Goal: Find specific page/section: Find specific page/section

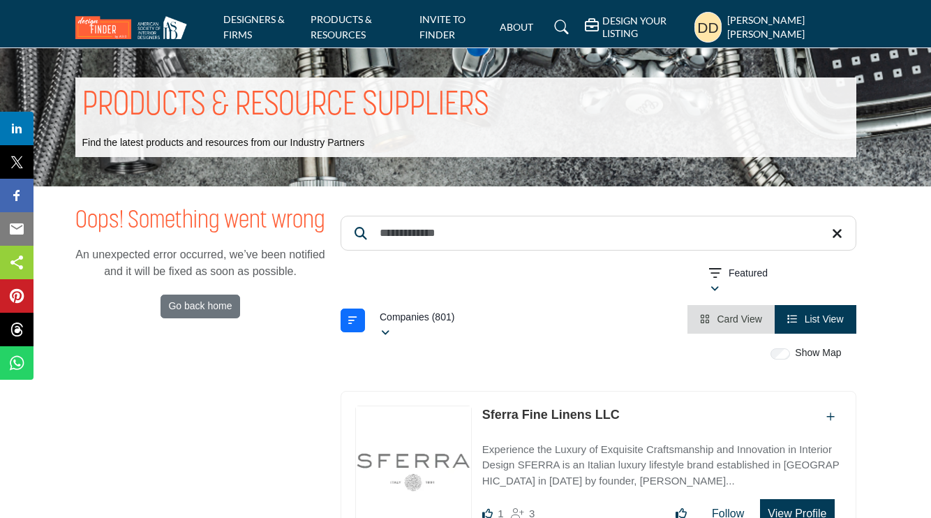
click at [292, 146] on p "Find the latest products and resources from our Industry Partners" at bounding box center [223, 143] width 283 height 14
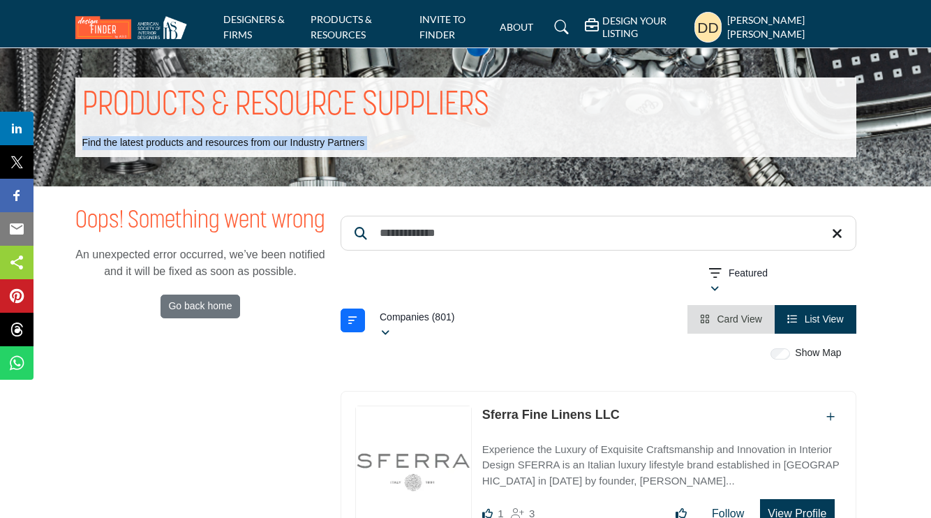
click at [292, 146] on p "Find the latest products and resources from our Industry Partners" at bounding box center [223, 143] width 283 height 14
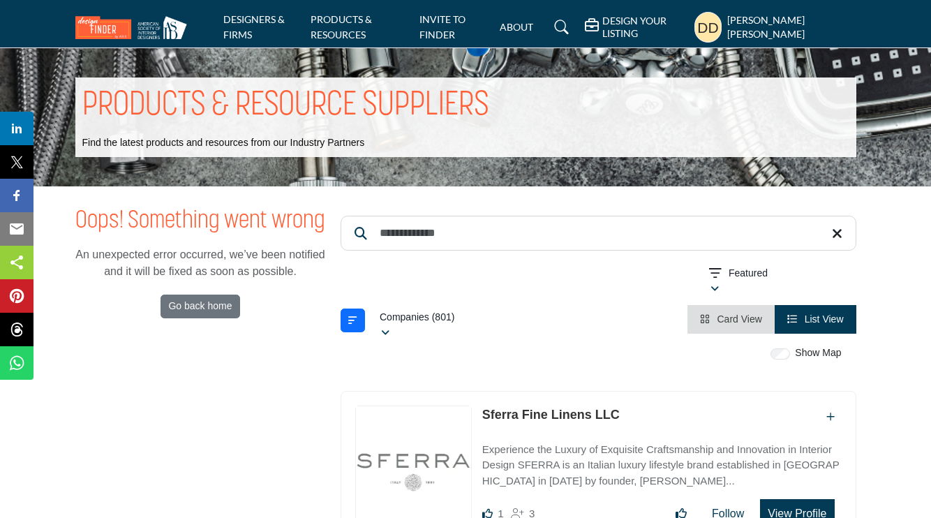
click at [416, 145] on div "PRODUCTS & RESOURCE SUPPLIERS Find the latest products and resources from our I…" at bounding box center [465, 117] width 781 height 80
click at [329, 142] on p "Find the latest products and resources from our Industry Partners" at bounding box center [223, 143] width 283 height 14
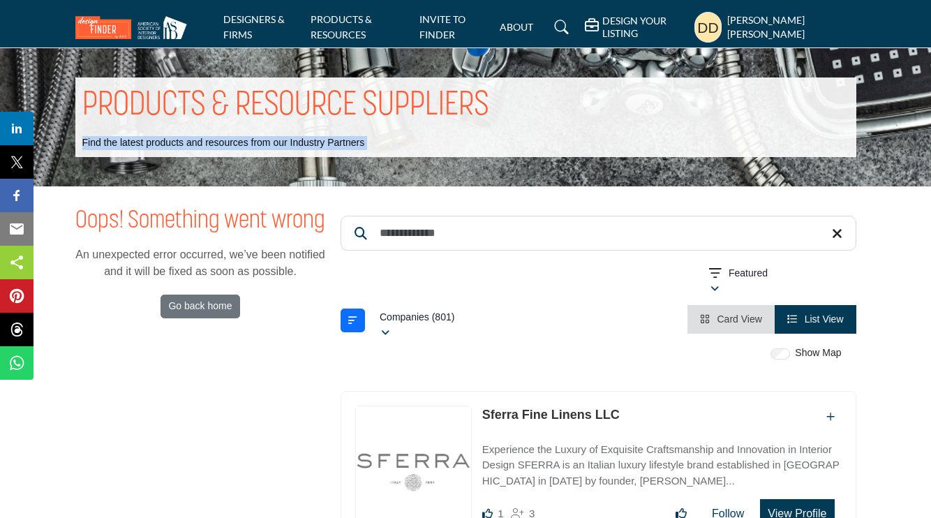
click at [329, 142] on p "Find the latest products and resources from our Industry Partners" at bounding box center [223, 143] width 283 height 14
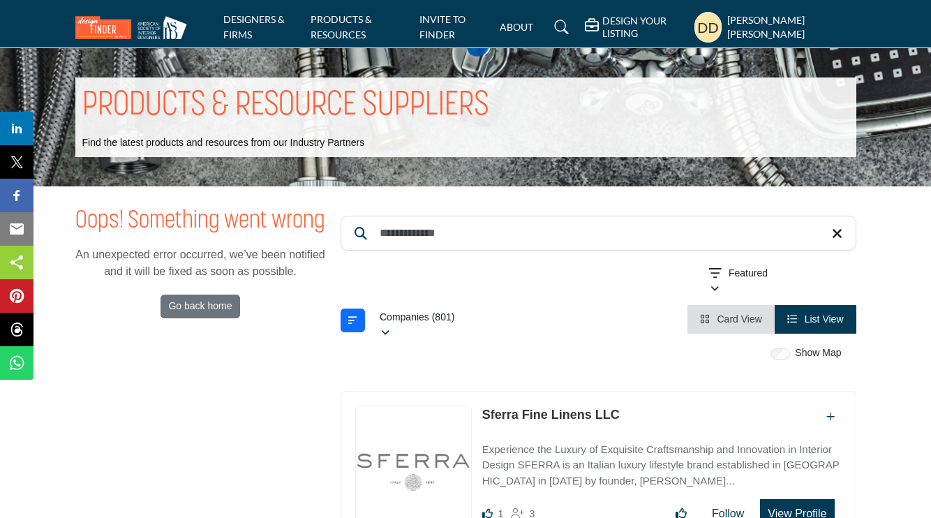
click at [387, 142] on div "PRODUCTS & RESOURCE SUPPLIERS Find the latest products and resources from our I…" at bounding box center [465, 117] width 781 height 80
click at [349, 142] on p "Find the latest products and resources from our Industry Partners" at bounding box center [223, 143] width 283 height 14
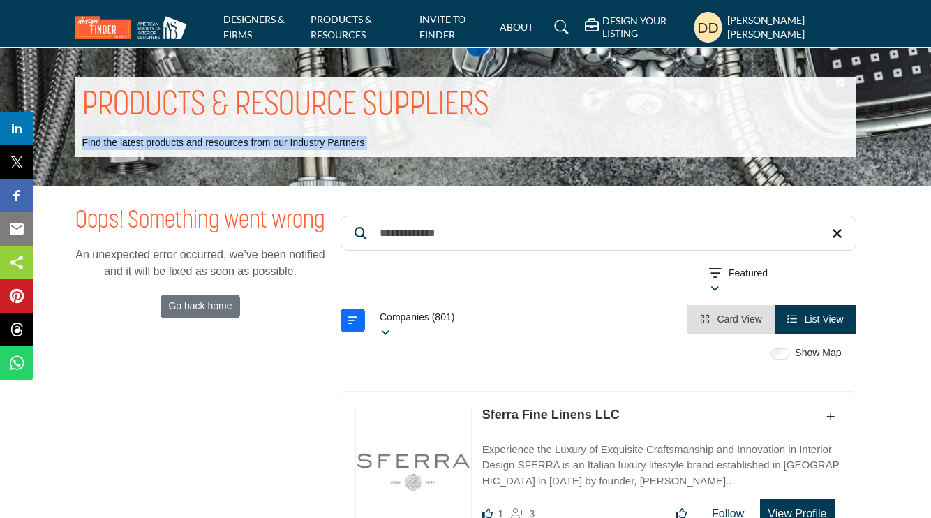
click at [349, 142] on p "Find the latest products and resources from our Industry Partners" at bounding box center [223, 143] width 283 height 14
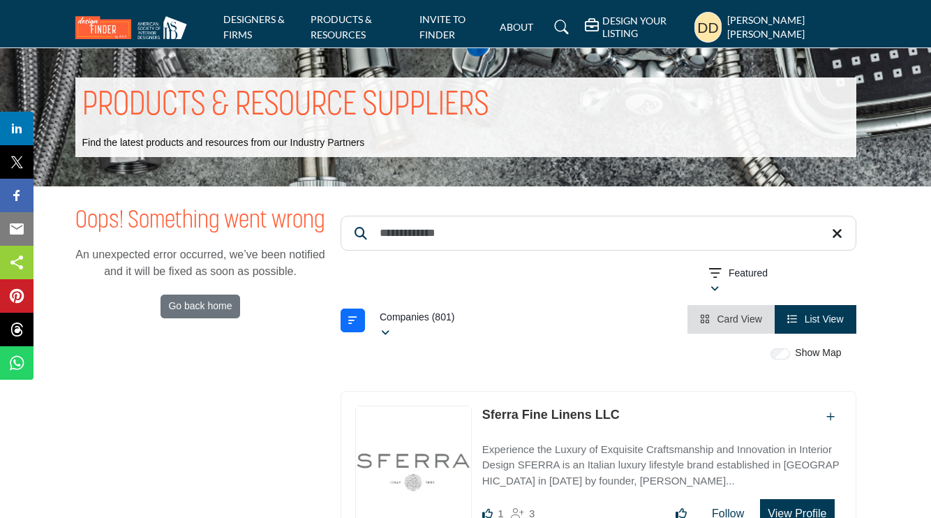
click at [407, 146] on div "PRODUCTS & RESOURCE SUPPLIERS Find the latest products and resources from our I…" at bounding box center [465, 117] width 781 height 80
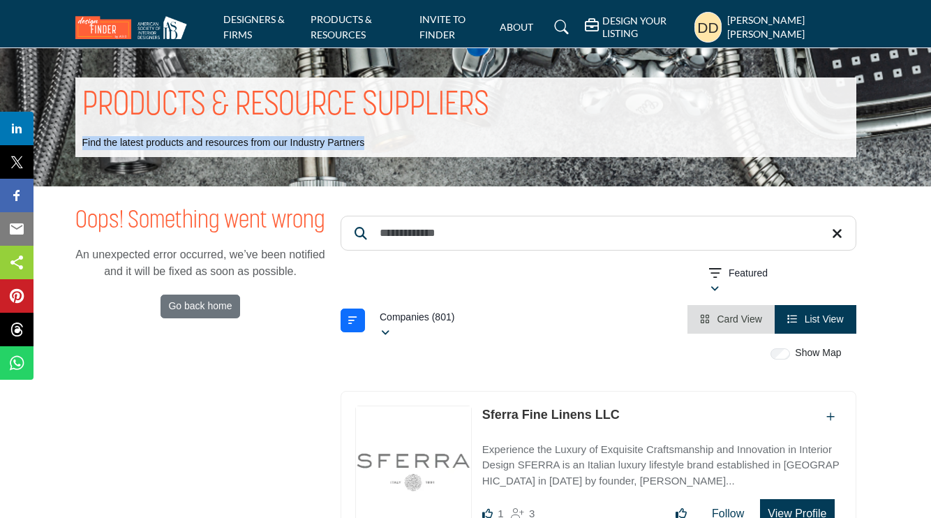
drag, startPoint x: 80, startPoint y: 140, endPoint x: 378, endPoint y: 139, distance: 297.9
click at [378, 139] on div "PRODUCTS & RESOURCE SUPPLIERS Find the latest products and resources from our I…" at bounding box center [465, 117] width 781 height 80
copy p "Find the latest products and resources from our Industry Partners"
click at [256, 22] on link "DESIGNERS & FIRMS" at bounding box center [253, 26] width 61 height 27
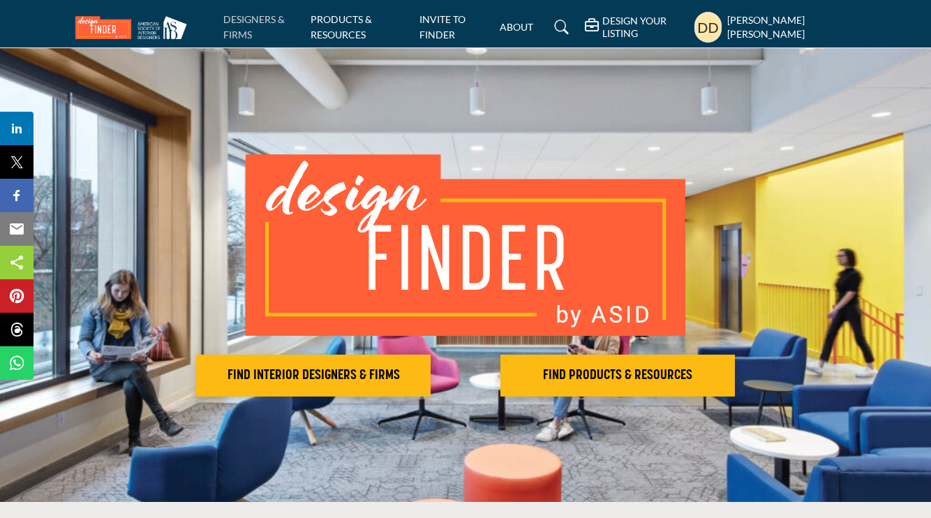
click at [259, 20] on link "DESIGNERS & FIRMS" at bounding box center [253, 26] width 61 height 27
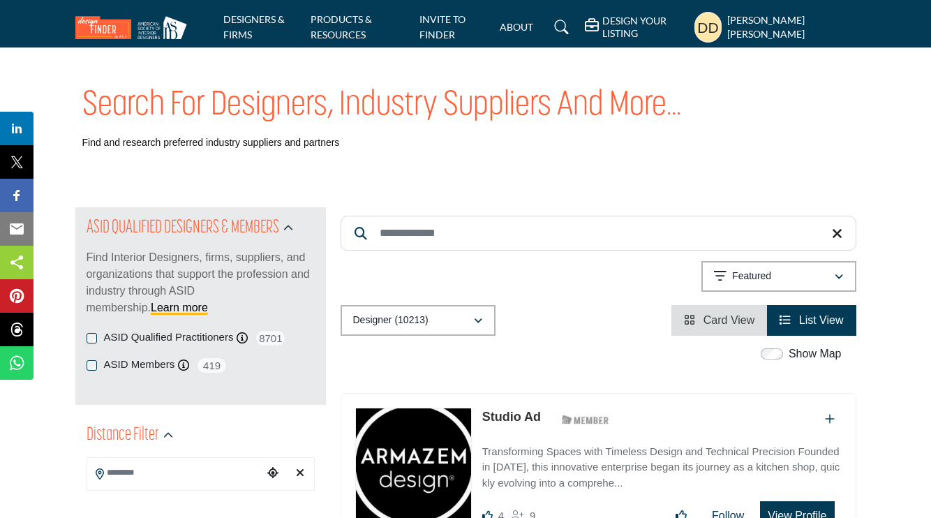
click at [170, 144] on p "Find and research preferred industry suppliers and partners" at bounding box center [210, 143] width 257 height 14
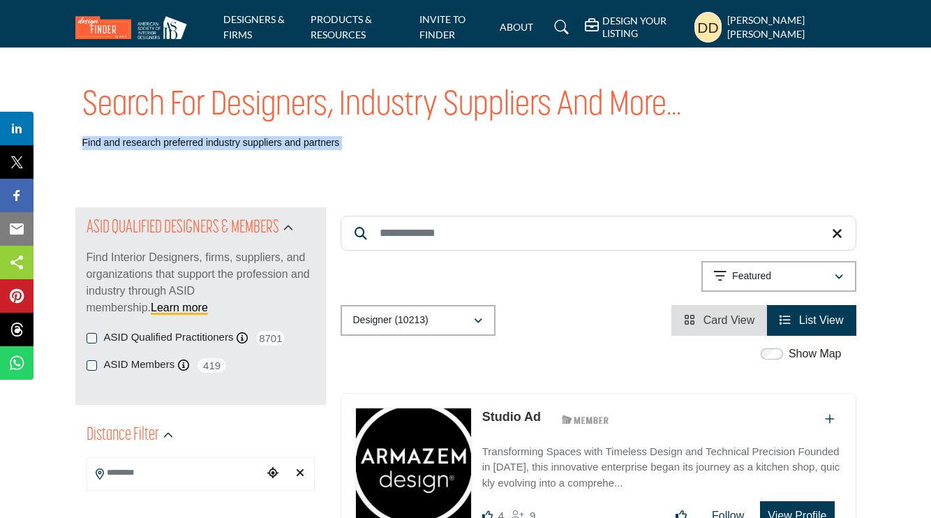
click at [170, 144] on p "Find and research preferred industry suppliers and partners" at bounding box center [210, 143] width 257 height 14
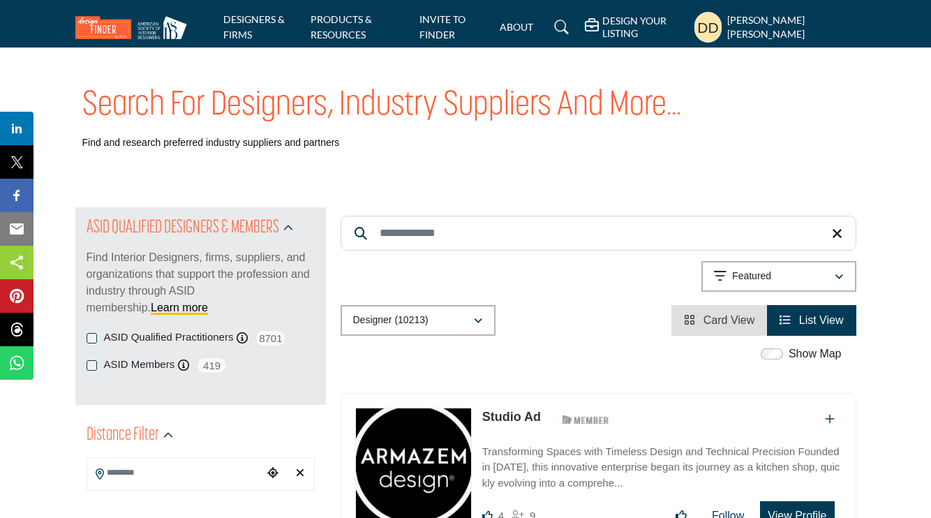
click at [170, 144] on p "Find and research preferred industry suppliers and partners" at bounding box center [210, 143] width 257 height 14
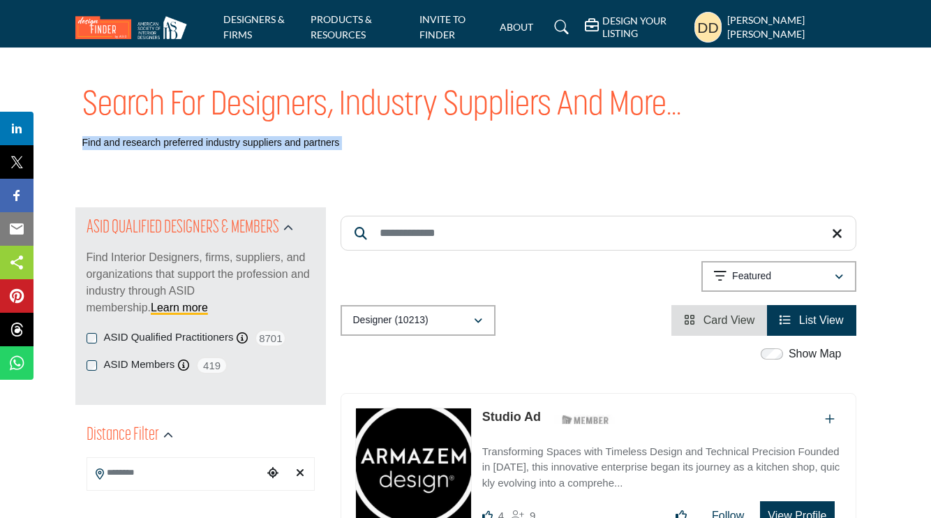
click at [170, 144] on p "Find and research preferred industry suppliers and partners" at bounding box center [210, 143] width 257 height 14
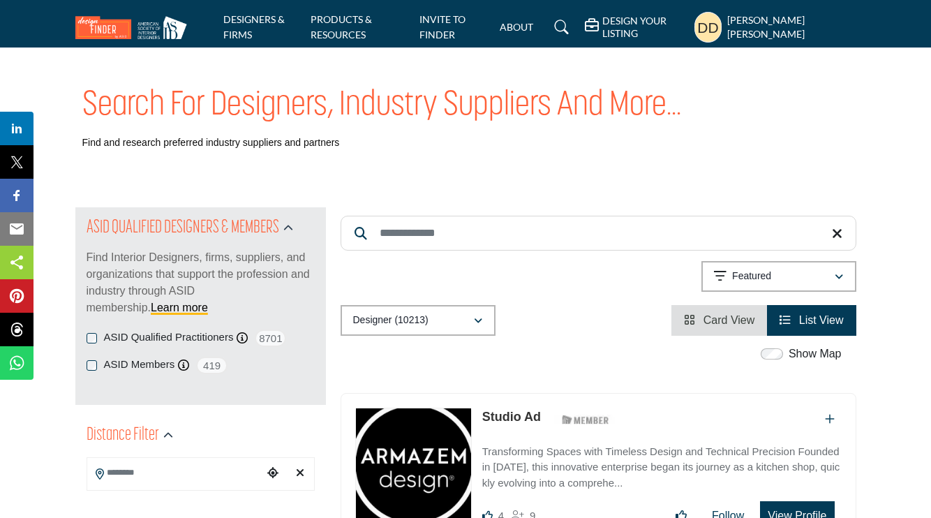
click at [190, 158] on div "Search for Designers, Industry Suppliers and more... Find and research preferre…" at bounding box center [465, 117] width 931 height 138
drag, startPoint x: 82, startPoint y: 141, endPoint x: 204, endPoint y: 140, distance: 121.4
click at [204, 140] on p "Find and research preferred industry suppliers and partners" at bounding box center [210, 143] width 257 height 14
copy p "Find and research preferred"
click at [369, 163] on div "Search for Designers, Industry Suppliers and more... Find and research preferre…" at bounding box center [465, 117] width 931 height 138
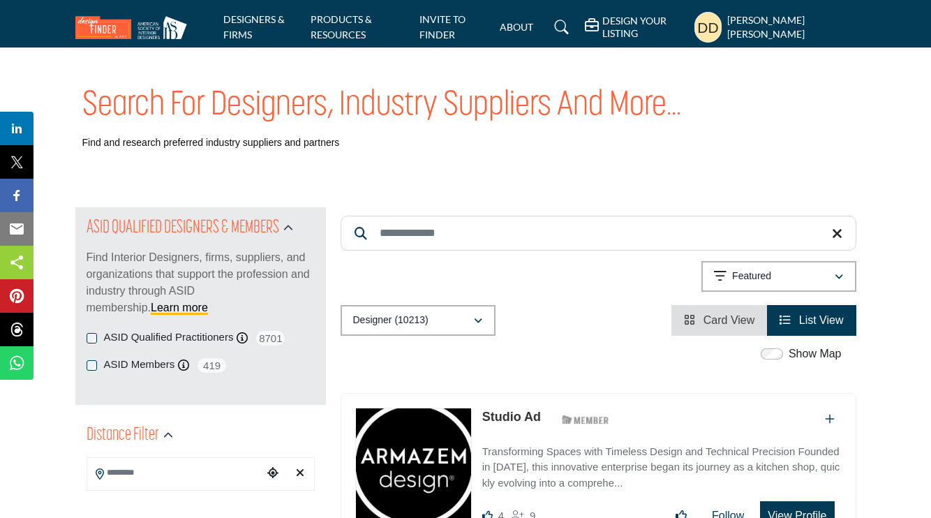
click at [187, 178] on div "Search for Designers, Industry Suppliers and more... Find and research preferre…" at bounding box center [465, 117] width 931 height 138
click at [334, 142] on p "Find and research preferred industry suppliers and partners" at bounding box center [210, 143] width 257 height 14
click at [331, 123] on h1 "Search for Designers, Industry Suppliers and more..." at bounding box center [381, 105] width 599 height 43
click at [331, 137] on p "Find and research preferred industry suppliers and partners" at bounding box center [210, 143] width 257 height 14
click at [332, 149] on p "Find and research preferred industry suppliers and partners" at bounding box center [210, 143] width 257 height 14
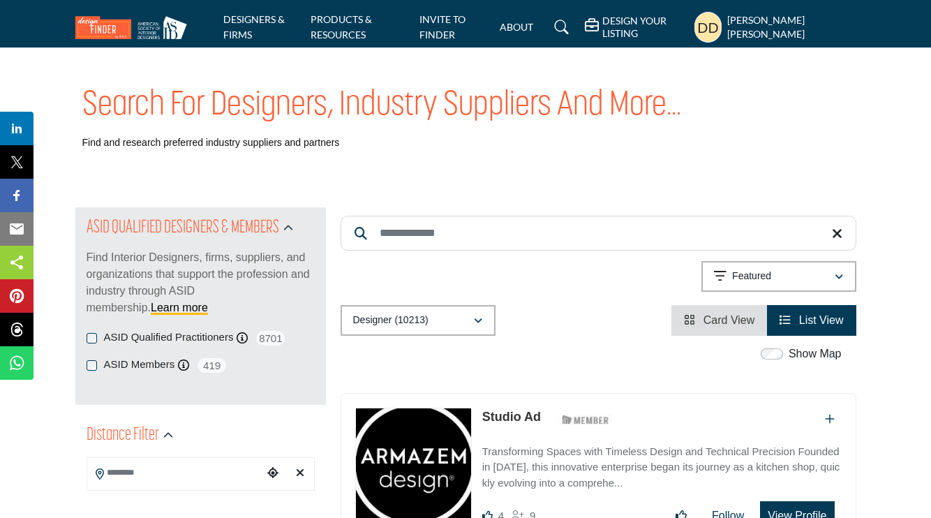
click at [347, 149] on div "Search for Designers, Industry Suppliers and more... Find and research preferre…" at bounding box center [465, 117] width 781 height 80
click at [336, 137] on p "Find and research preferred industry suppliers and partners" at bounding box center [210, 143] width 257 height 14
click at [594, 172] on div "Search for Designers, Industry Suppliers and more... Find and research preferre…" at bounding box center [465, 117] width 931 height 138
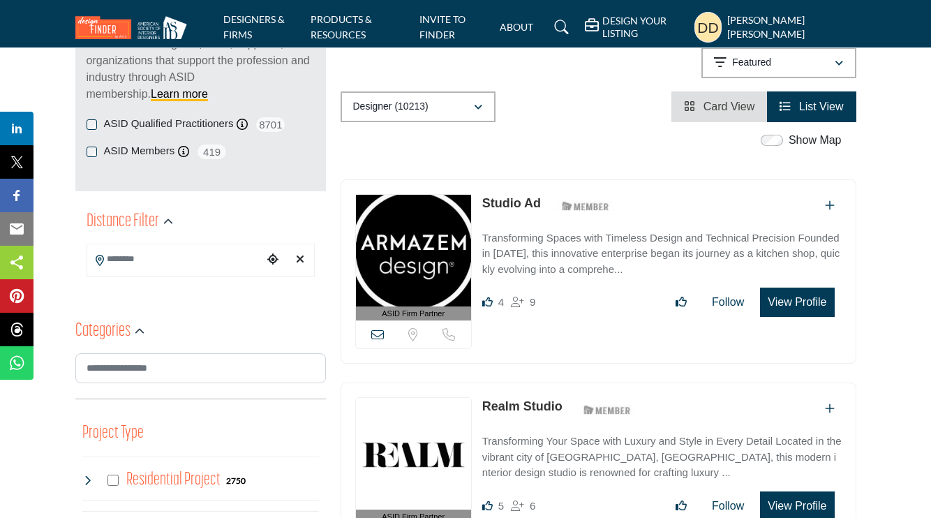
scroll to position [232, 0]
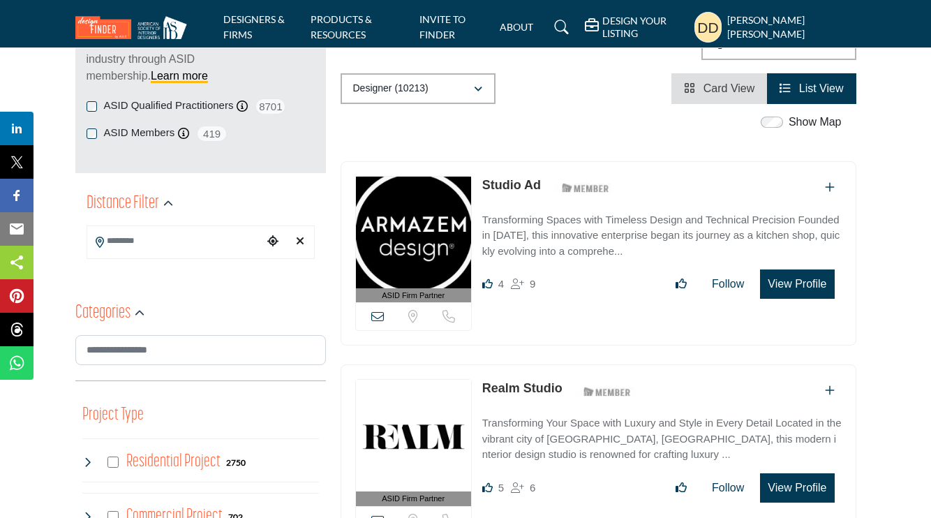
click at [681, 96] on li "Card View" at bounding box center [719, 88] width 96 height 31
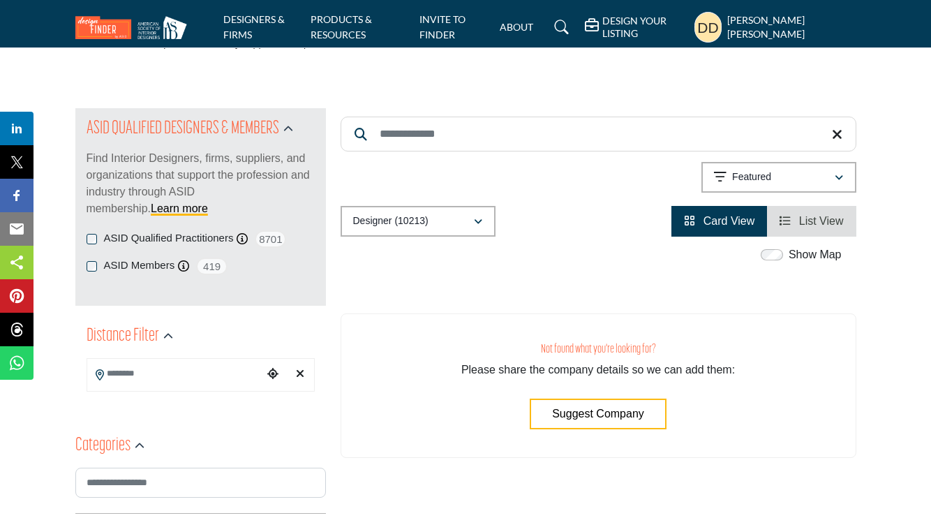
scroll to position [92, 0]
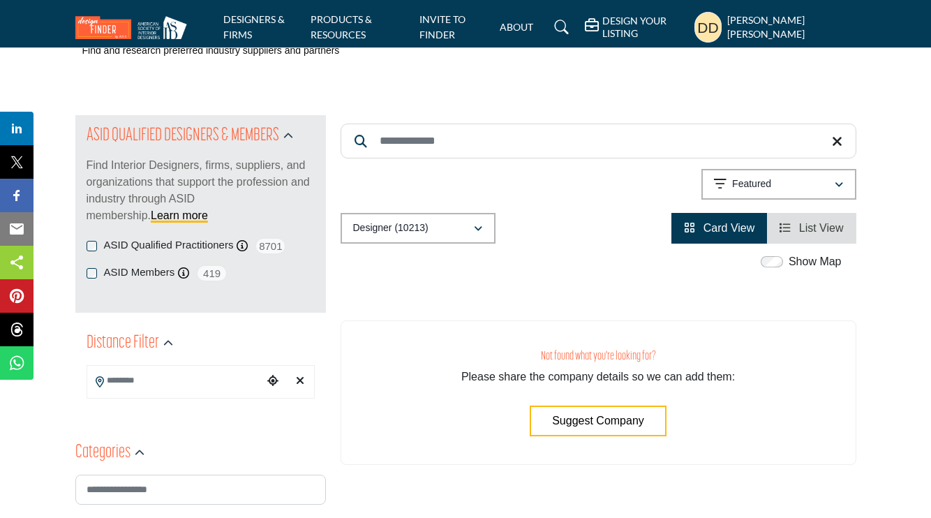
click at [802, 232] on span "List View" at bounding box center [821, 228] width 45 height 12
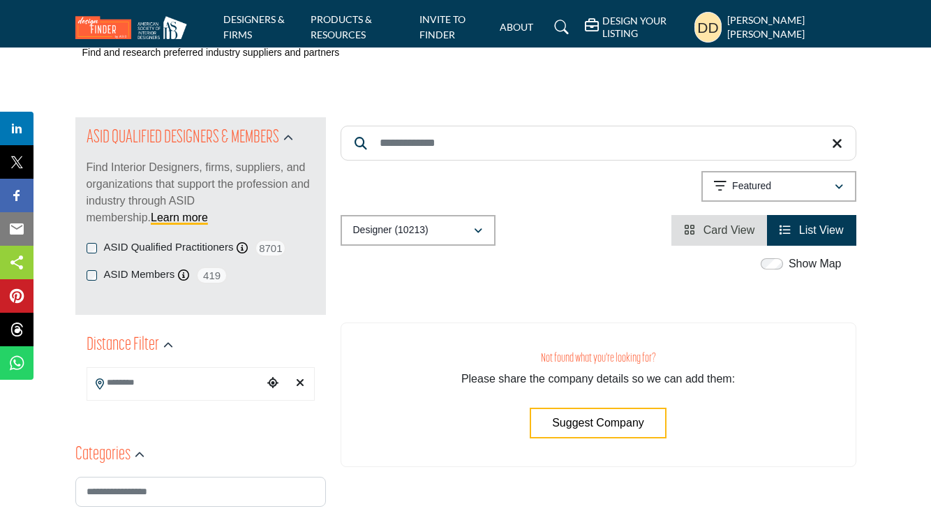
click at [725, 225] on span "Card View" at bounding box center [729, 230] width 52 height 12
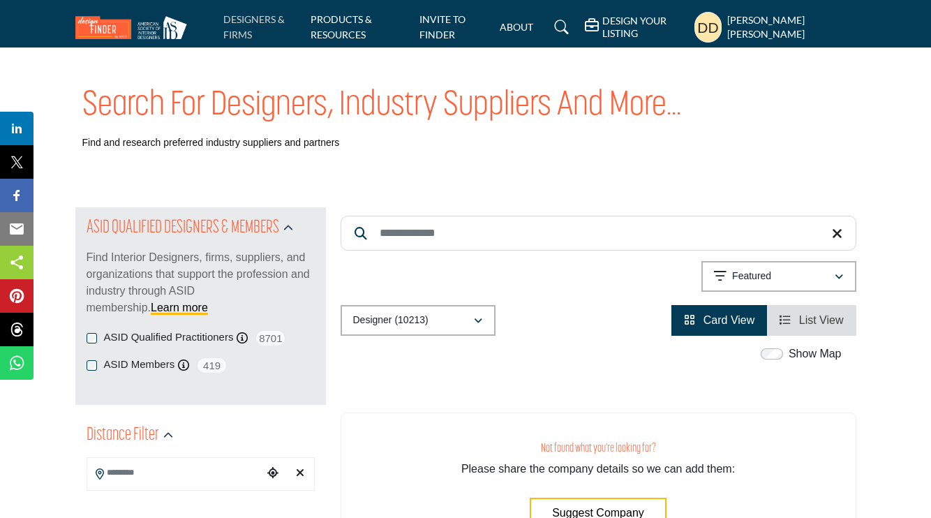
click at [238, 33] on link "DESIGNERS & FIRMS" at bounding box center [253, 26] width 61 height 27
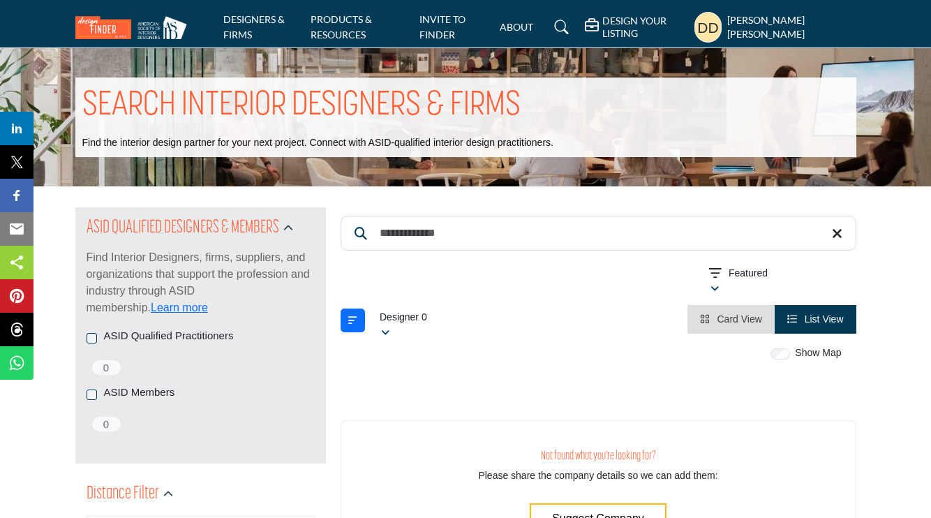
click at [726, 325] on li "Card View" at bounding box center [730, 319] width 87 height 29
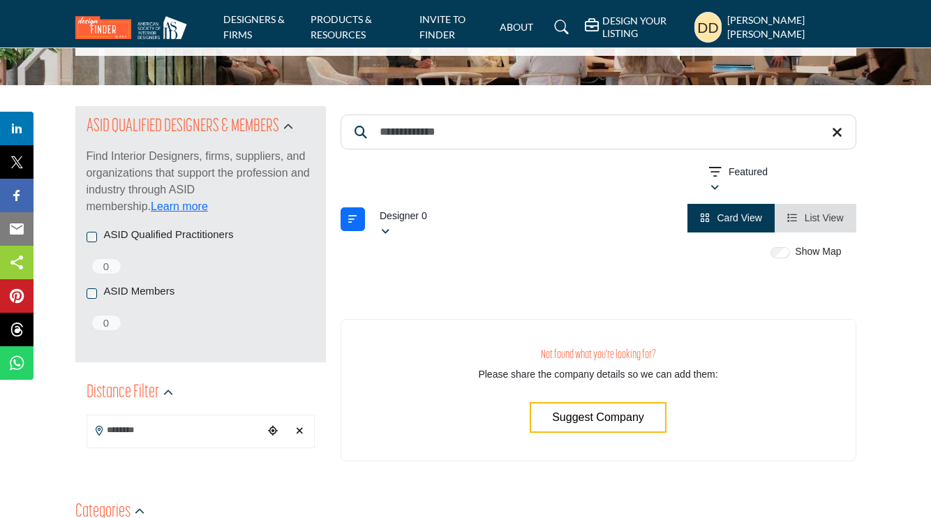
scroll to position [97, 0]
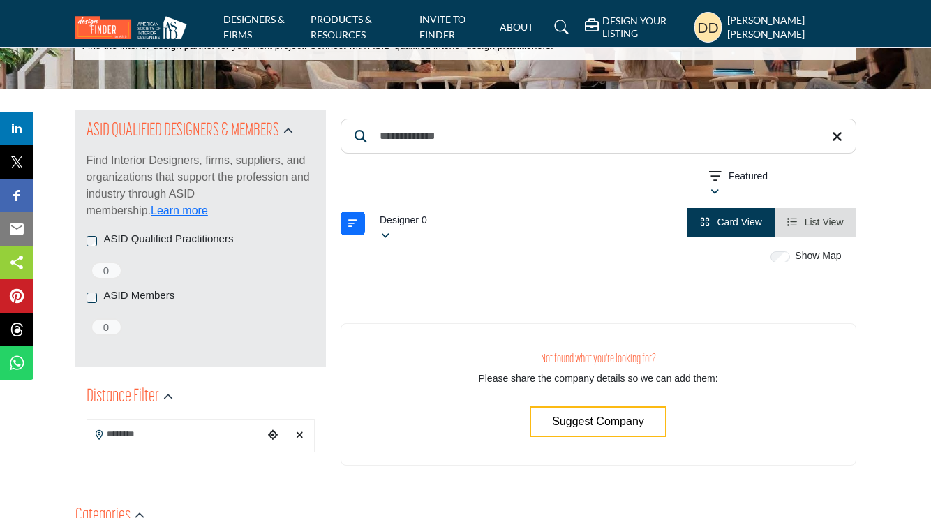
click at [839, 225] on span "List View" at bounding box center [823, 221] width 39 height 11
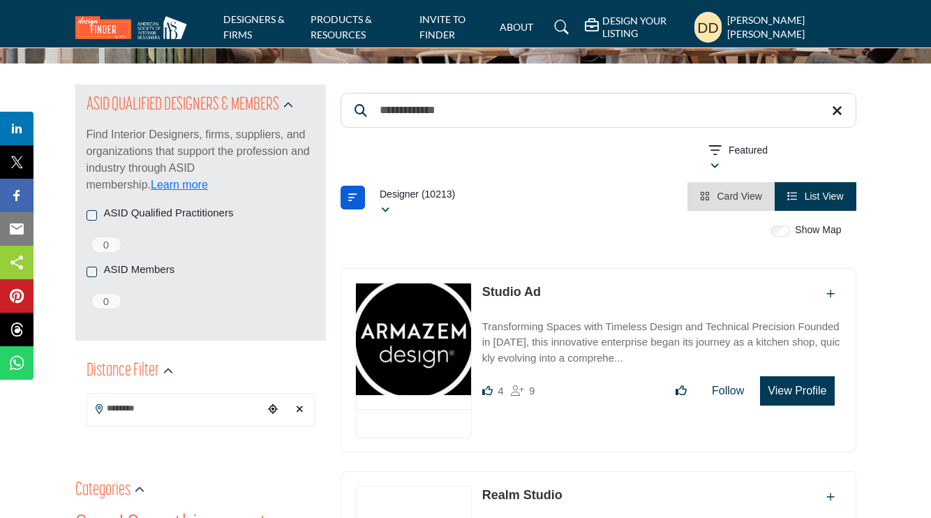
scroll to position [126, 0]
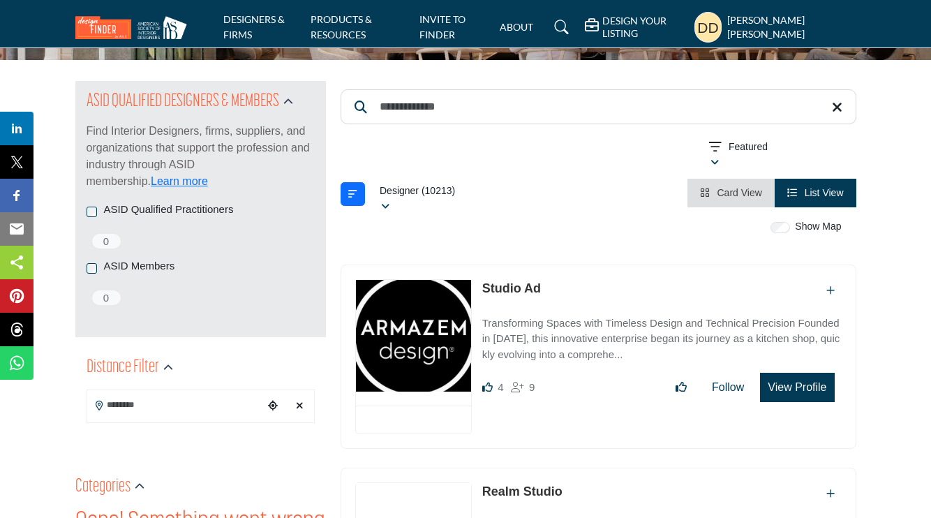
click at [707, 200] on li "Card View" at bounding box center [730, 193] width 87 height 29
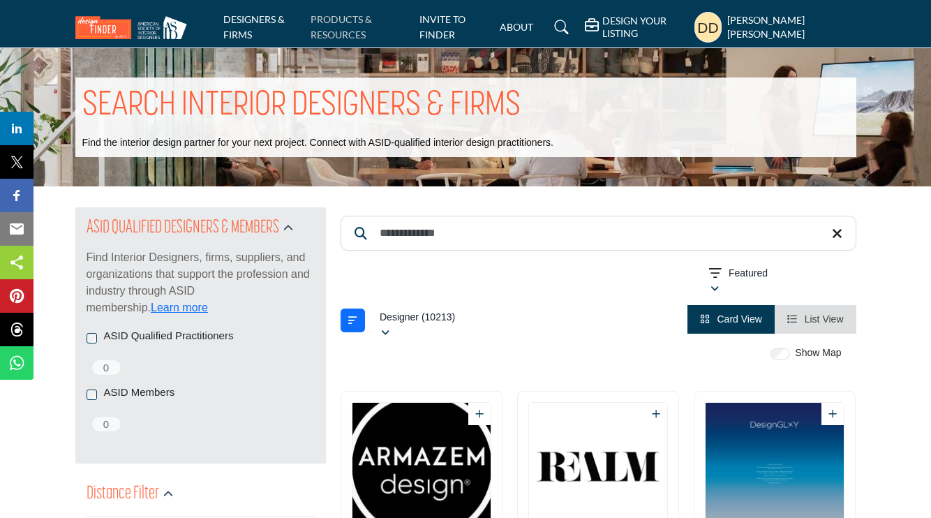
click at [343, 29] on link "PRODUCTS & RESOURCES" at bounding box center [340, 26] width 61 height 27
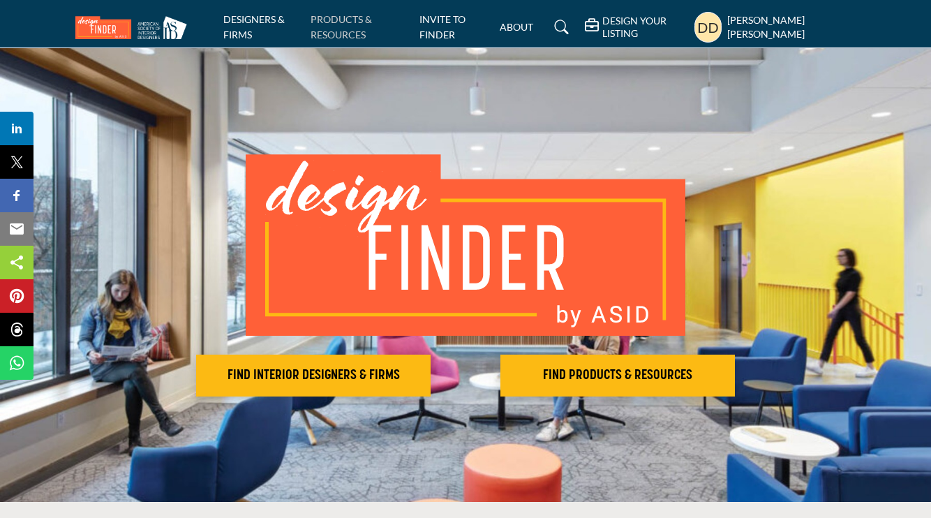
click at [349, 36] on link "PRODUCTS & RESOURCES" at bounding box center [340, 26] width 61 height 27
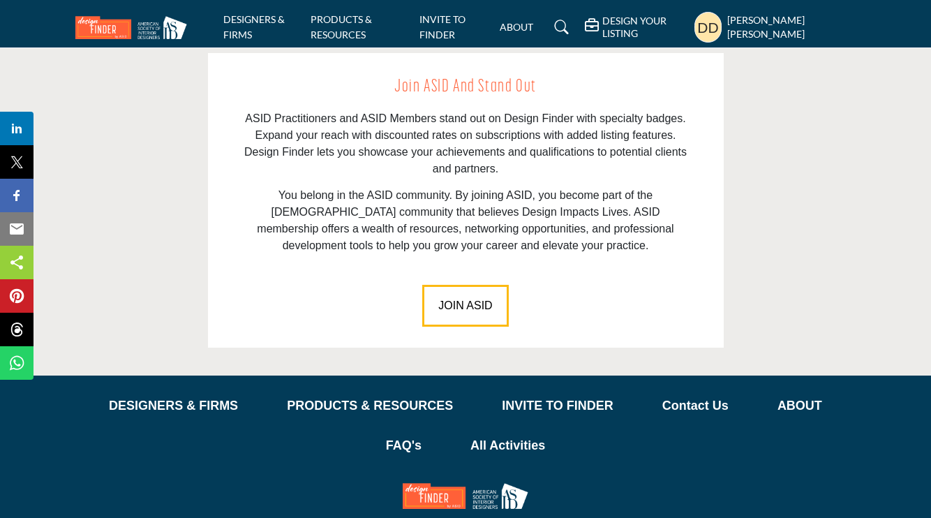
scroll to position [1985, 0]
